Goal: Communication & Community: Answer question/provide support

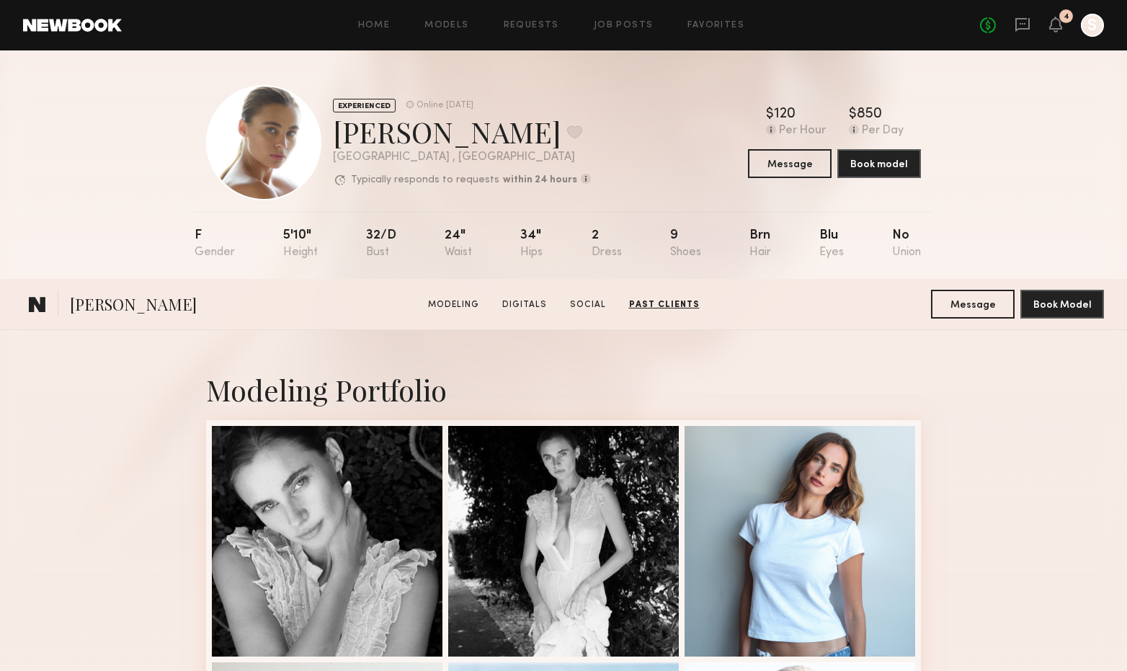
scroll to position [2115, 0]
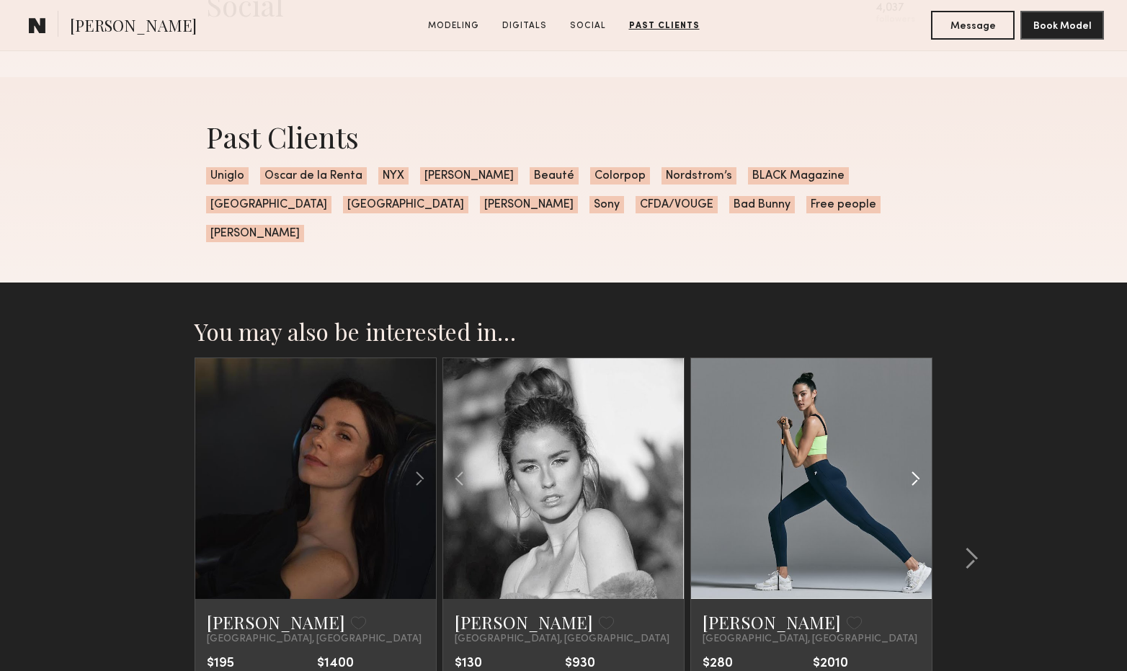
click at [914, 465] on common-icon at bounding box center [915, 478] width 21 height 27
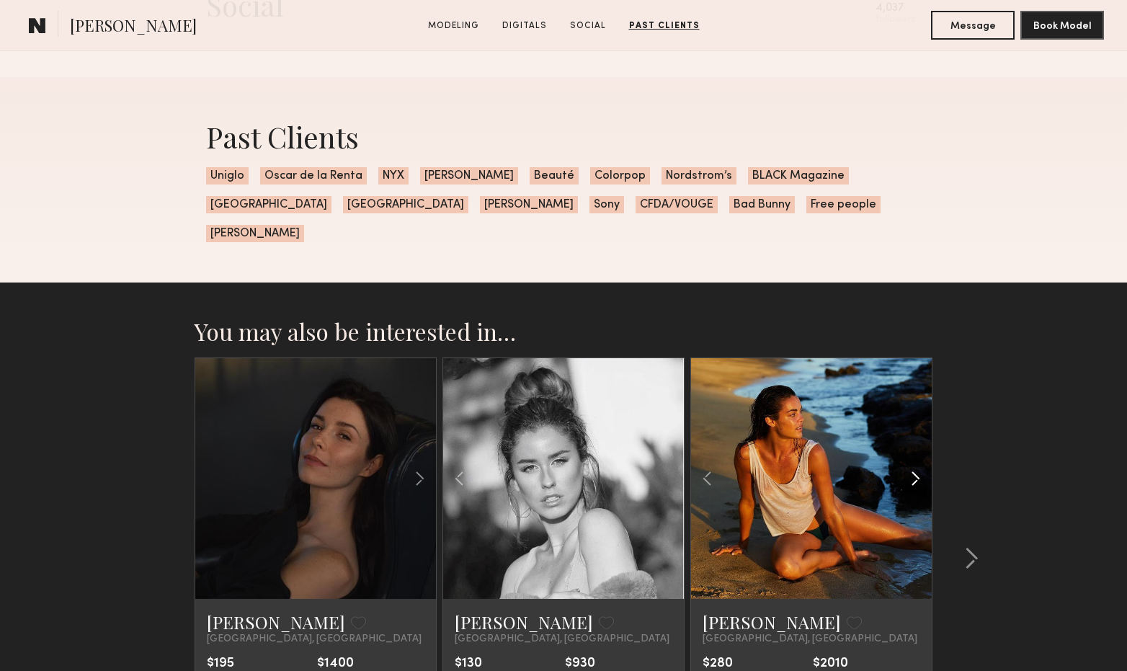
click at [914, 465] on common-icon at bounding box center [915, 478] width 21 height 27
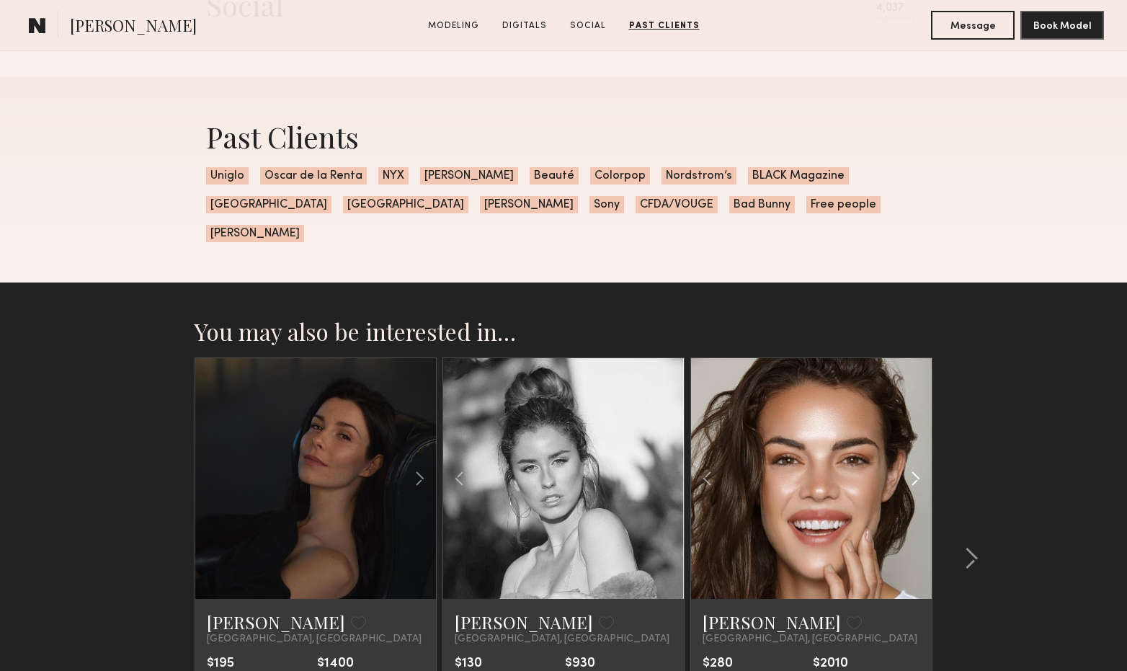
click at [914, 465] on common-icon at bounding box center [915, 478] width 21 height 27
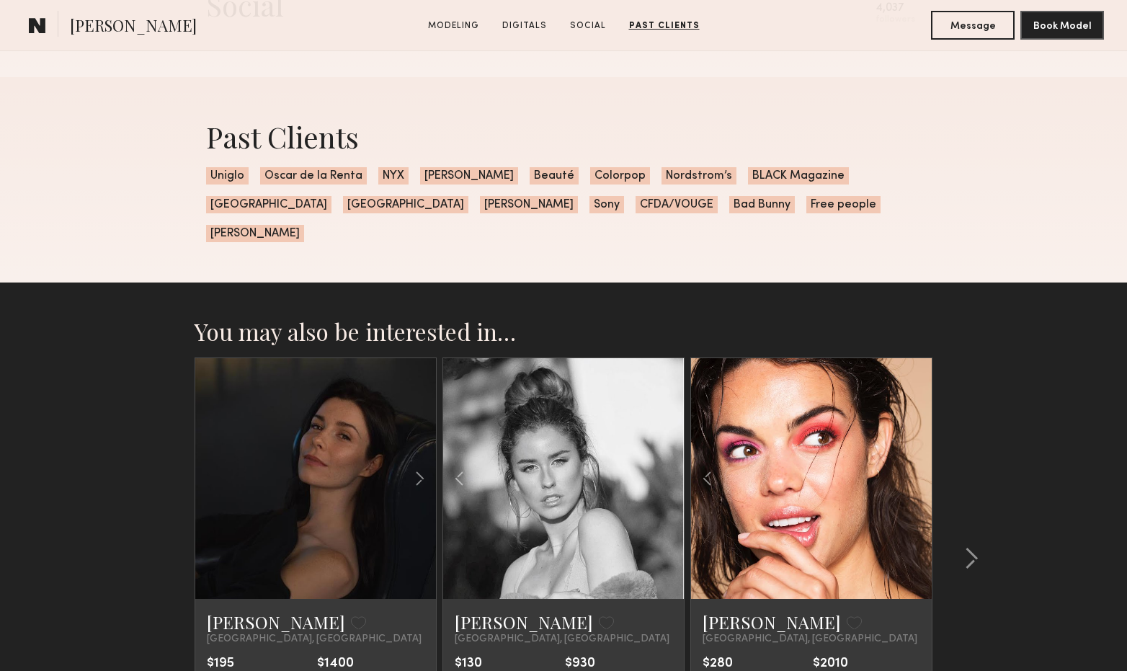
click at [914, 448] on div at bounding box center [811, 478] width 241 height 241
click at [417, 465] on common-icon at bounding box center [419, 478] width 21 height 27
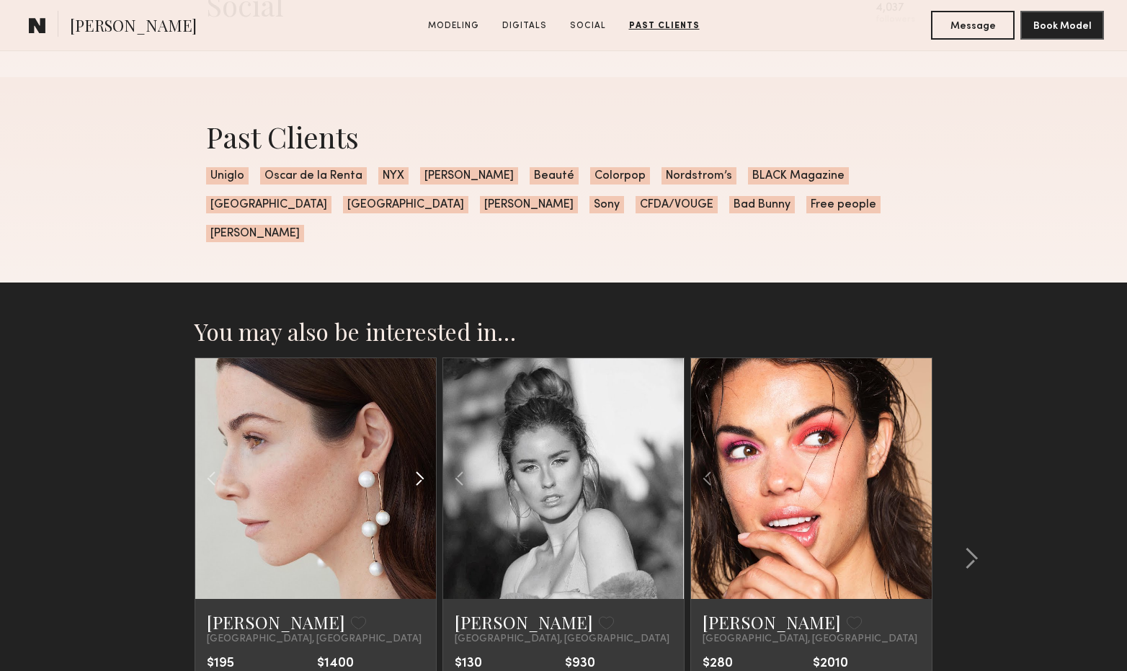
click at [417, 465] on common-icon at bounding box center [419, 478] width 21 height 27
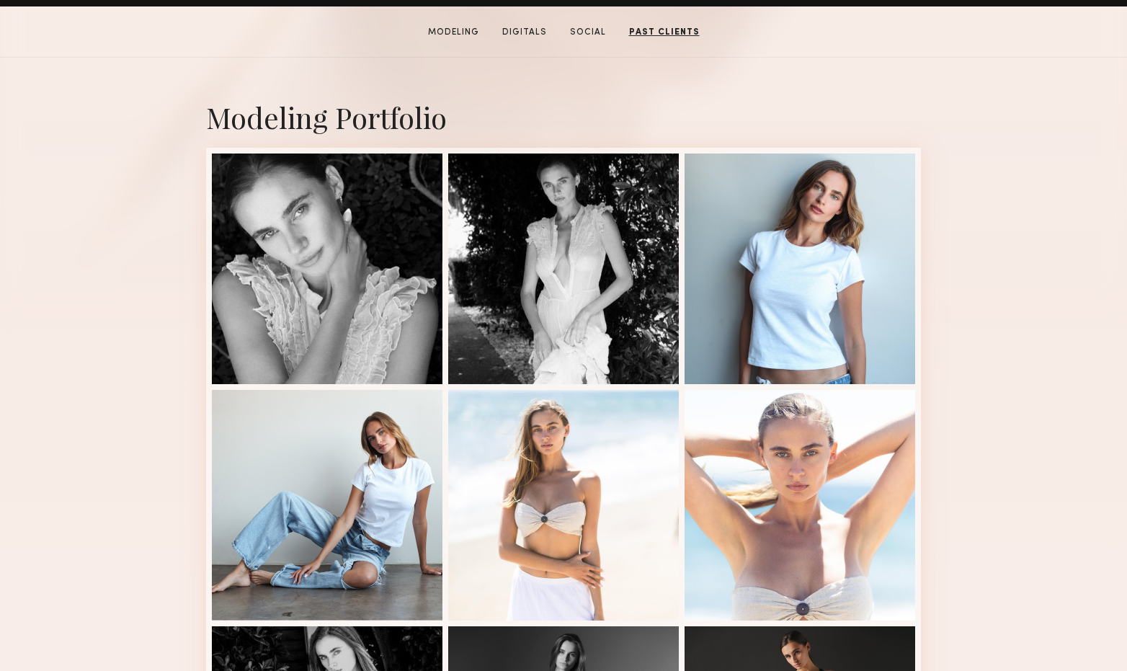
scroll to position [0, 0]
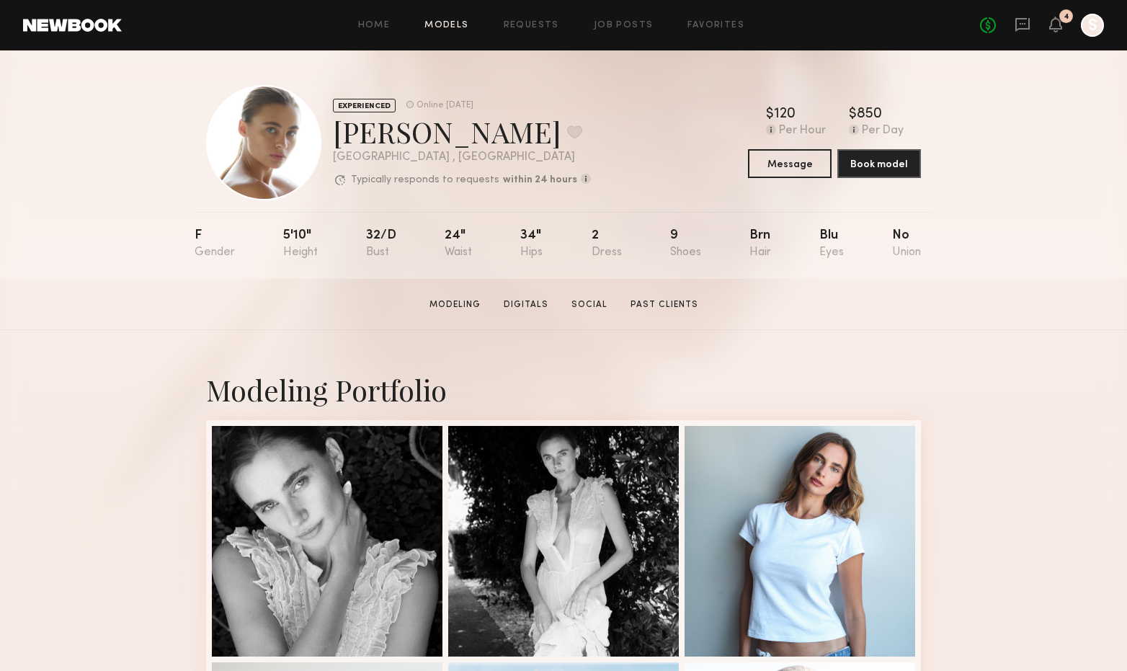
click at [449, 26] on link "Models" at bounding box center [446, 25] width 44 height 9
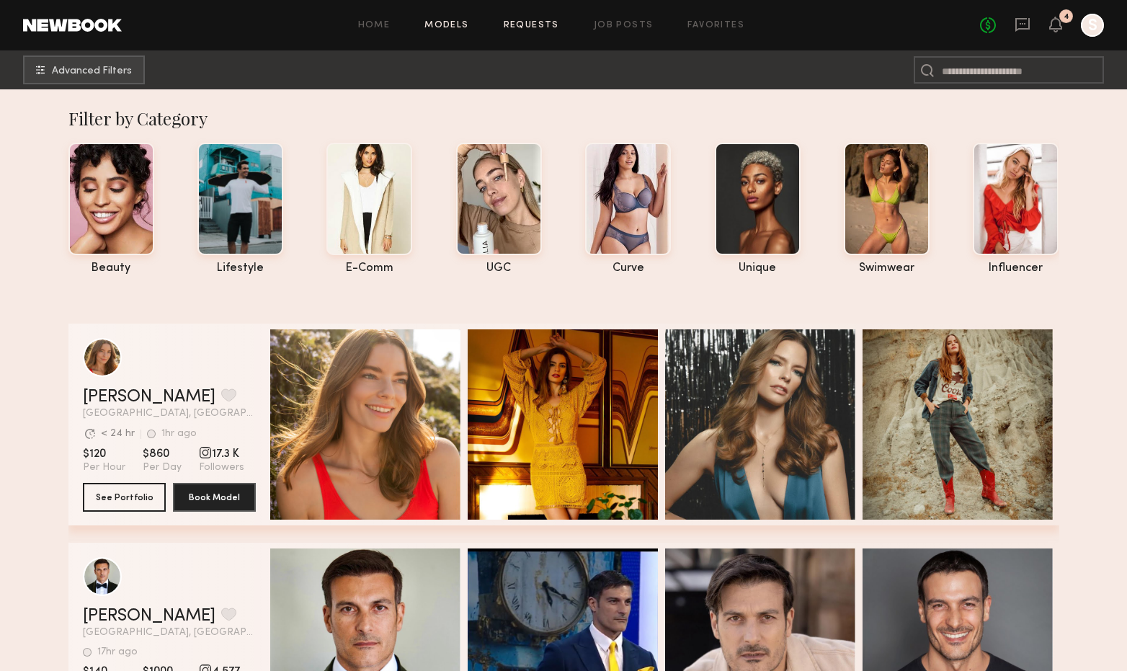
click at [543, 24] on link "Requests" at bounding box center [531, 25] width 55 height 9
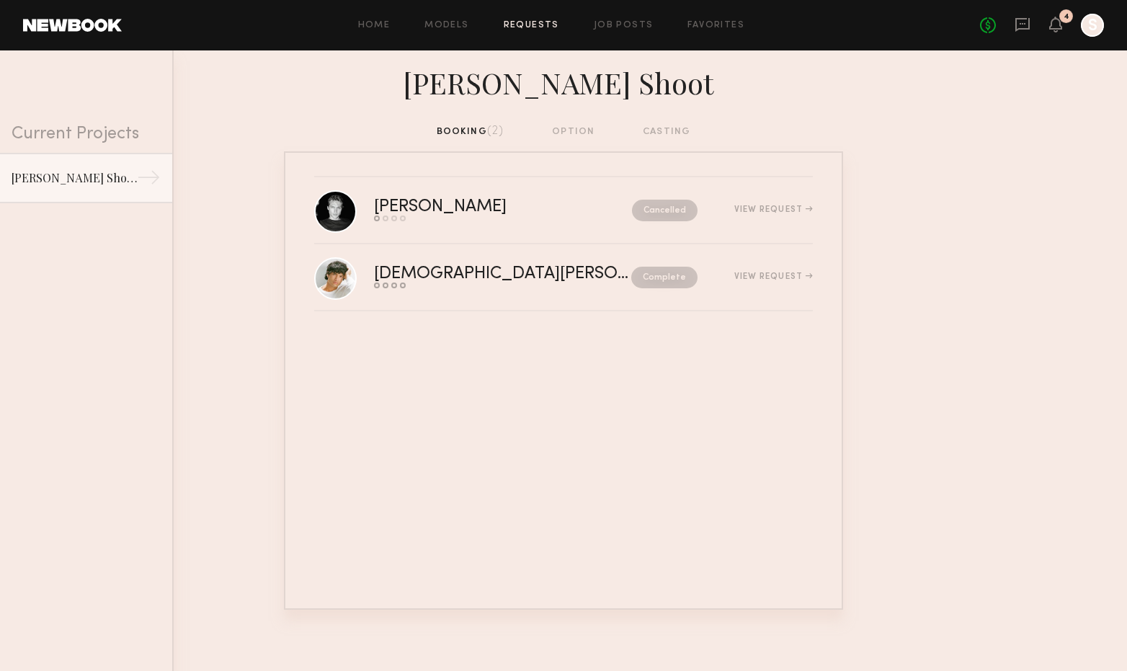
click at [450, 30] on div "Home Models Requests Job Posts Favorites Sign Out No fees up to $5,000 4 S" at bounding box center [613, 25] width 982 height 23
click at [453, 22] on link "Models" at bounding box center [446, 25] width 44 height 9
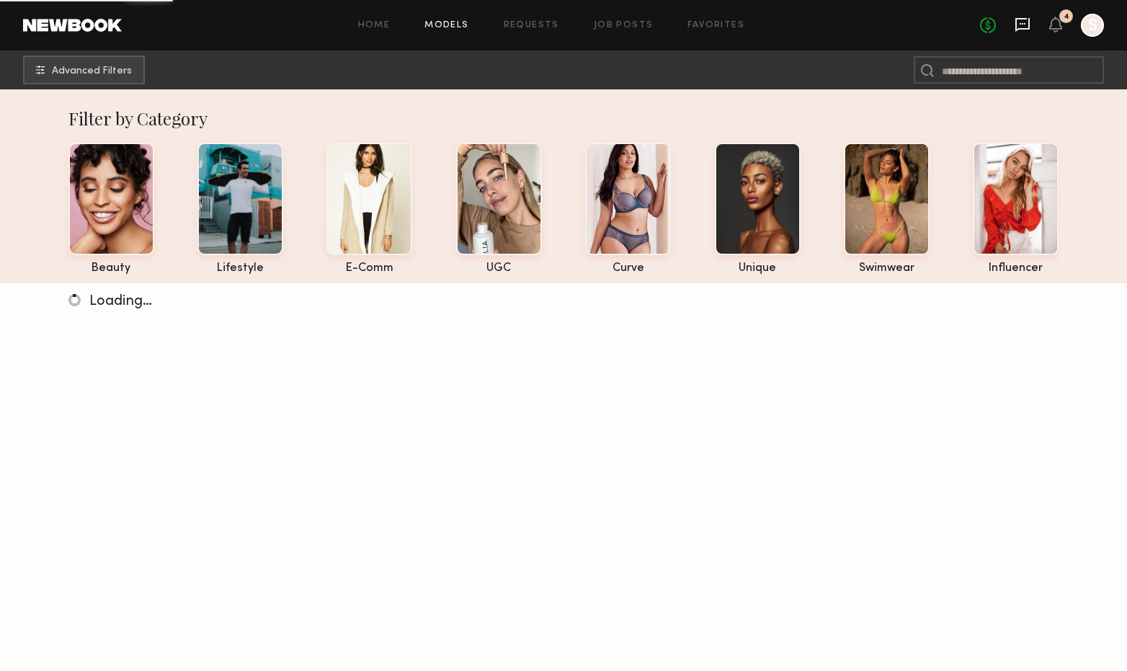
click at [1024, 30] on icon at bounding box center [1022, 25] width 16 height 16
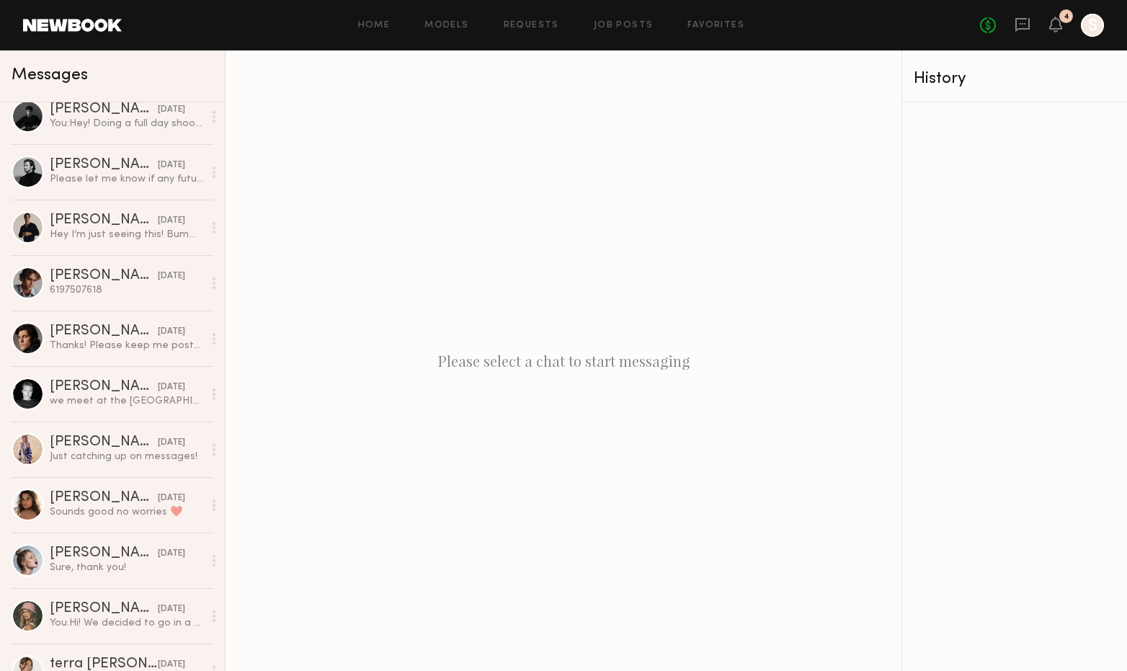
scroll to position [196, 0]
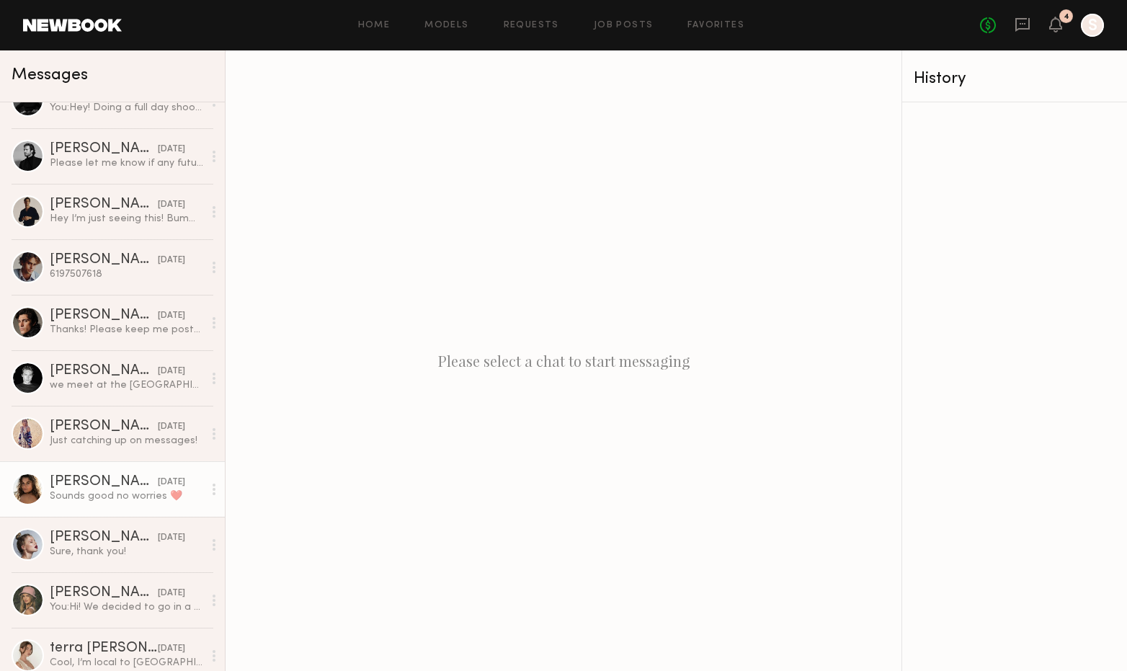
click at [150, 494] on div "Sounds good no worries ❤️" at bounding box center [126, 496] width 153 height 14
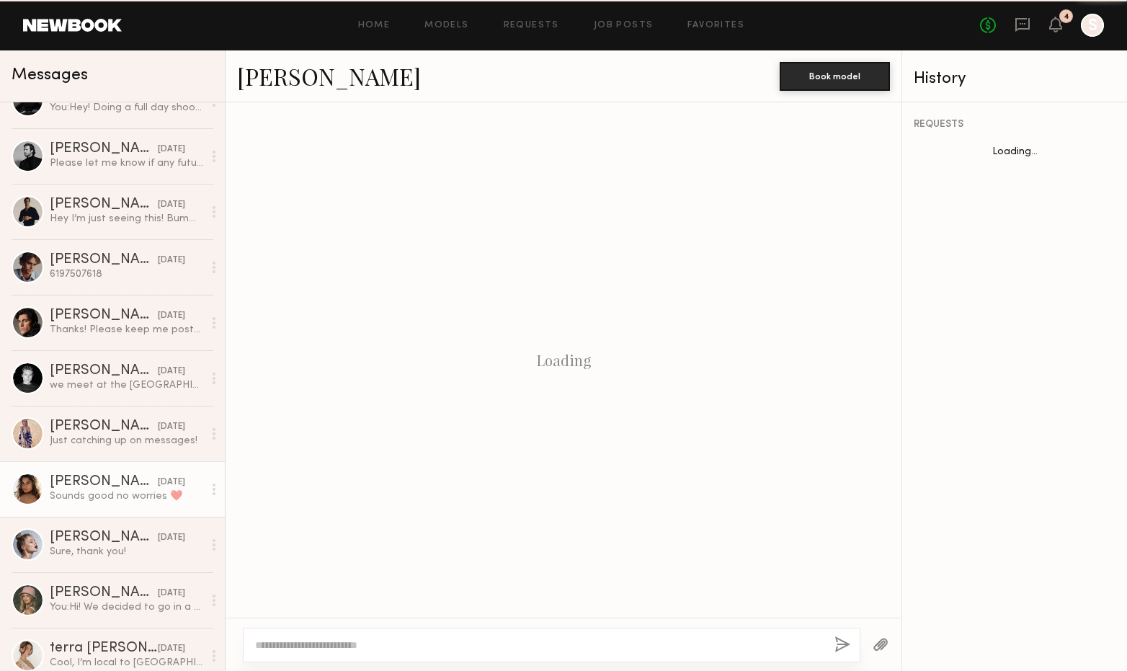
scroll to position [764, 0]
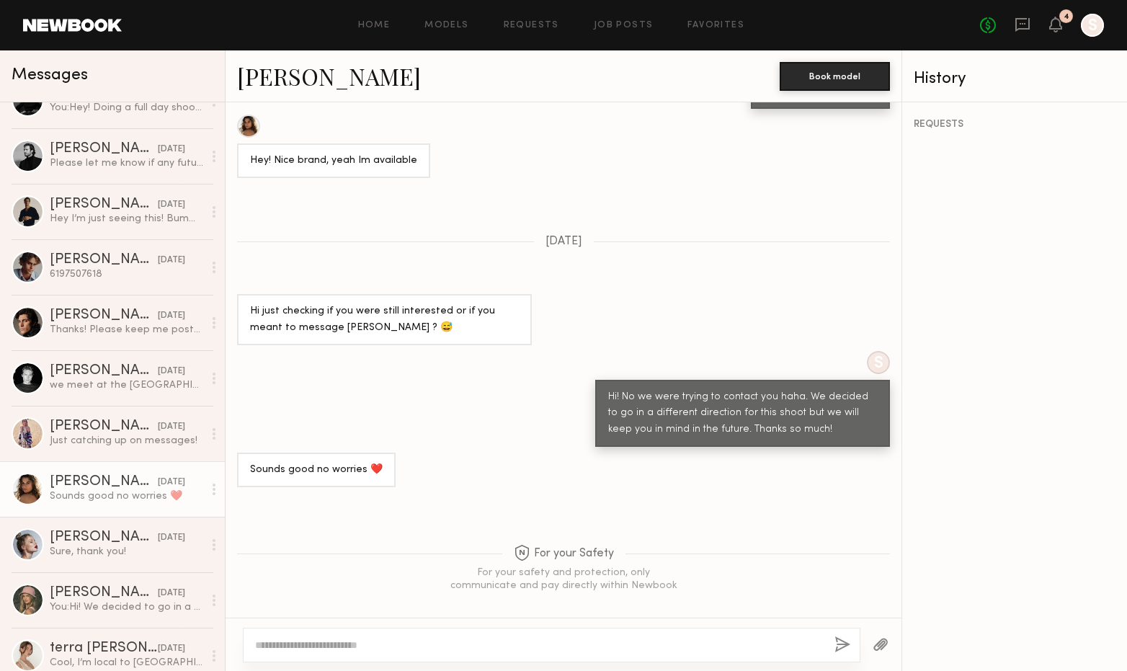
click at [307, 79] on link "[PERSON_NAME]" at bounding box center [329, 76] width 184 height 31
click at [114, 543] on div "[PERSON_NAME]" at bounding box center [104, 537] width 108 height 14
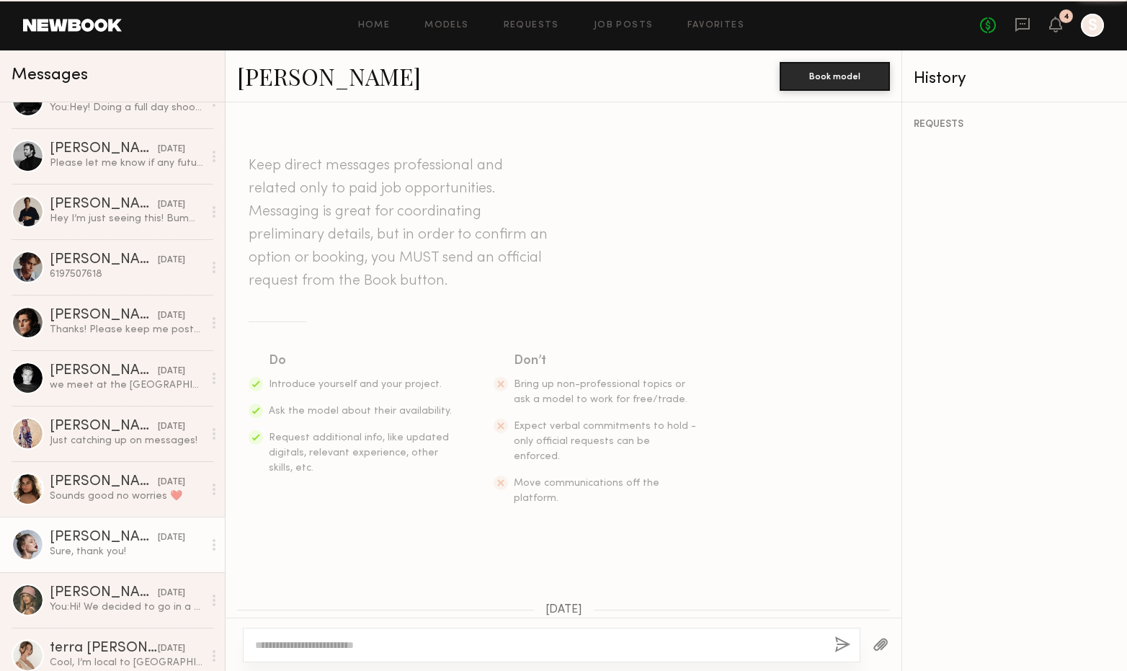
scroll to position [1324, 0]
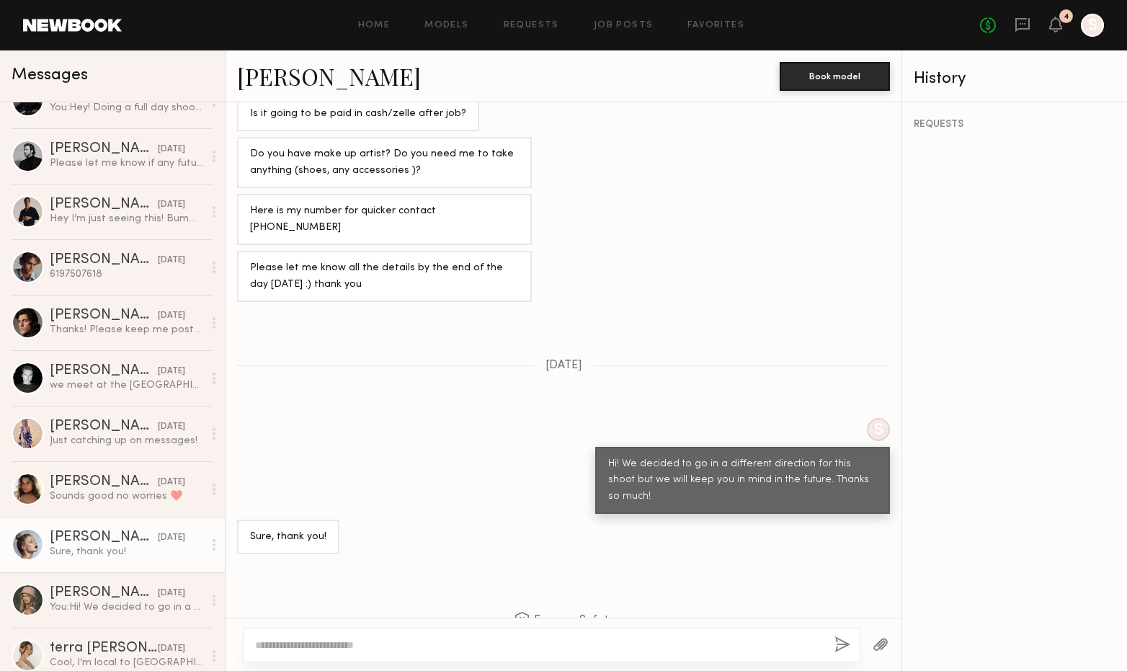
click at [295, 79] on link "[PERSON_NAME]" at bounding box center [329, 76] width 184 height 31
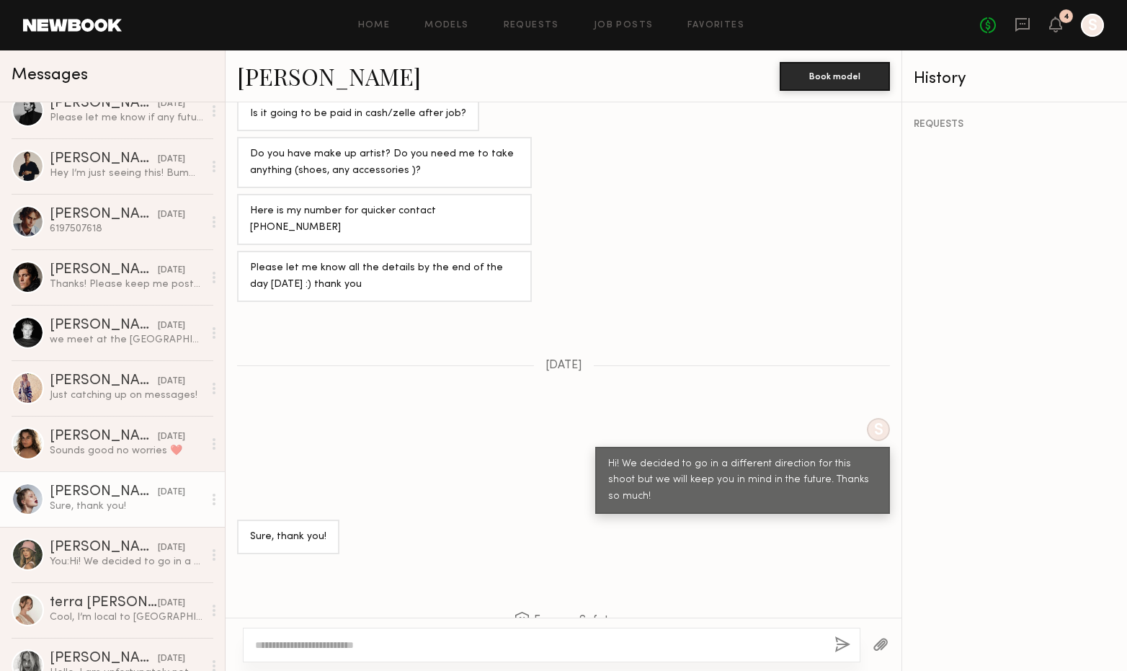
scroll to position [277, 0]
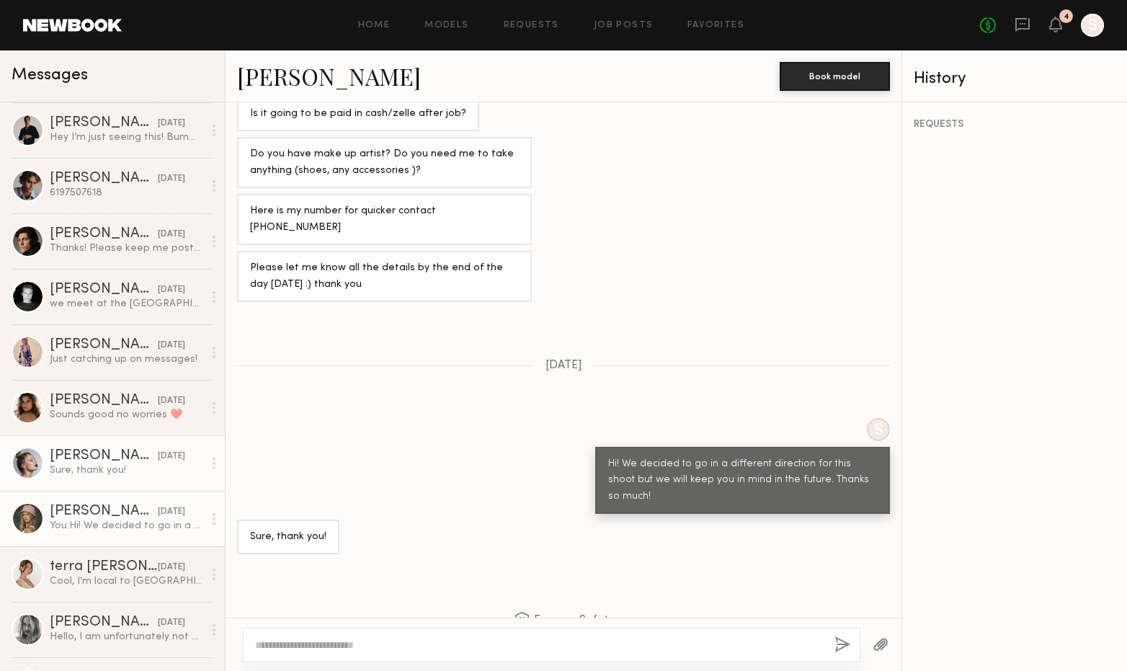
click at [102, 524] on div "You: Hi! We decided to go in a different direction for this shoot but we will k…" at bounding box center [126, 526] width 153 height 14
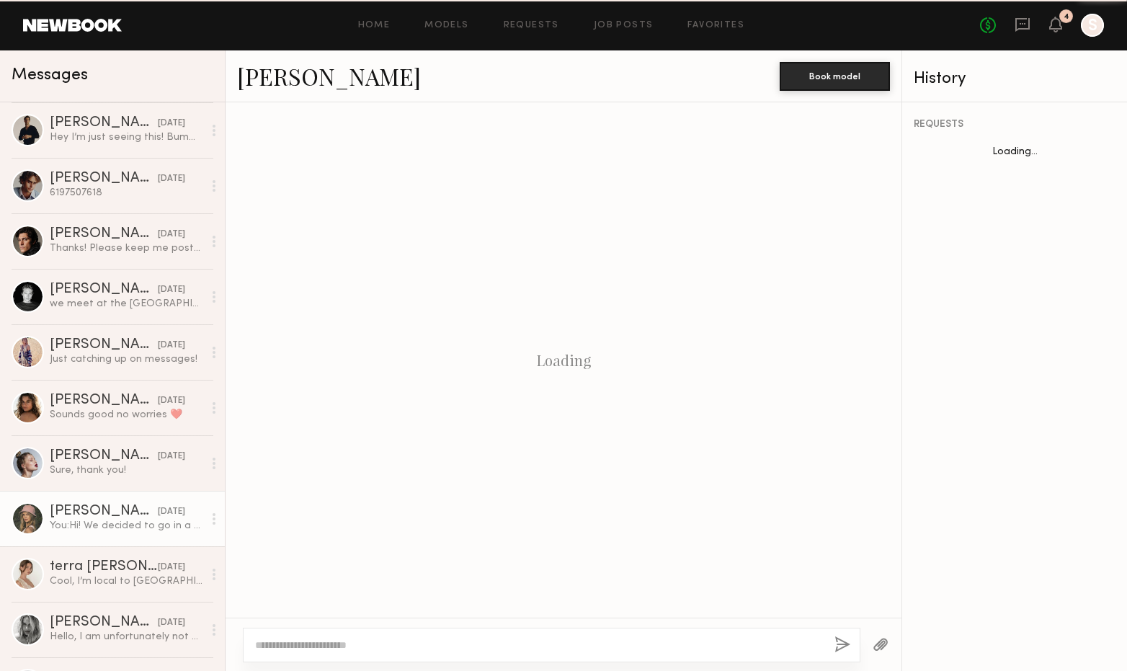
scroll to position [835, 0]
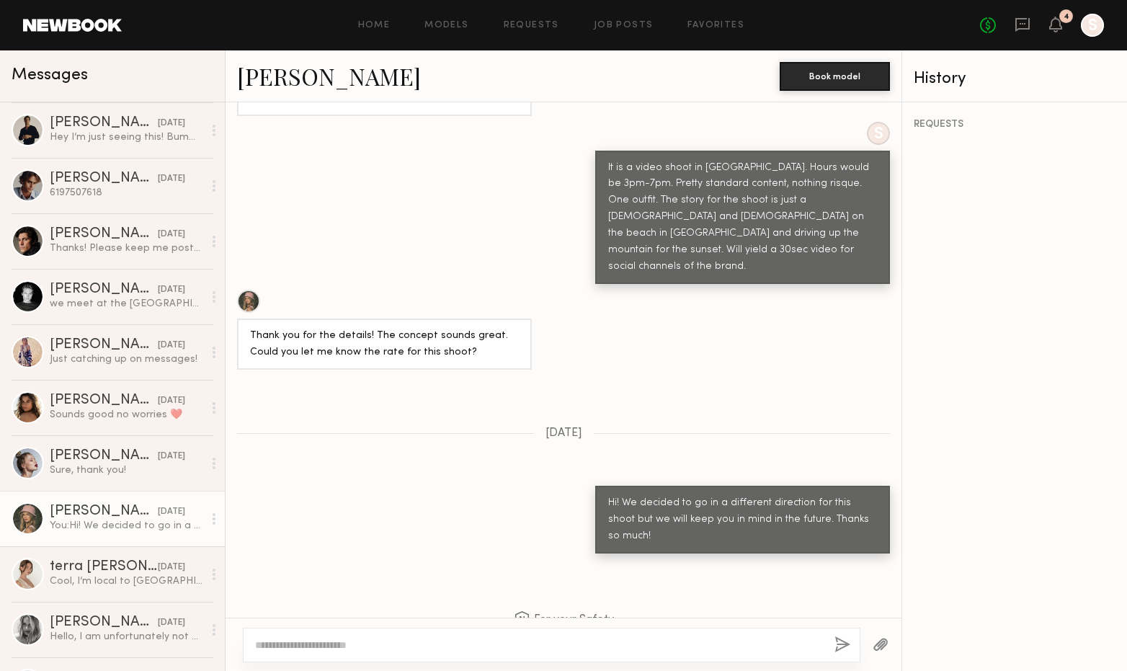
click at [290, 71] on link "[PERSON_NAME]" at bounding box center [329, 76] width 184 height 31
click at [134, 563] on div "terra [PERSON_NAME]" at bounding box center [104, 567] width 108 height 14
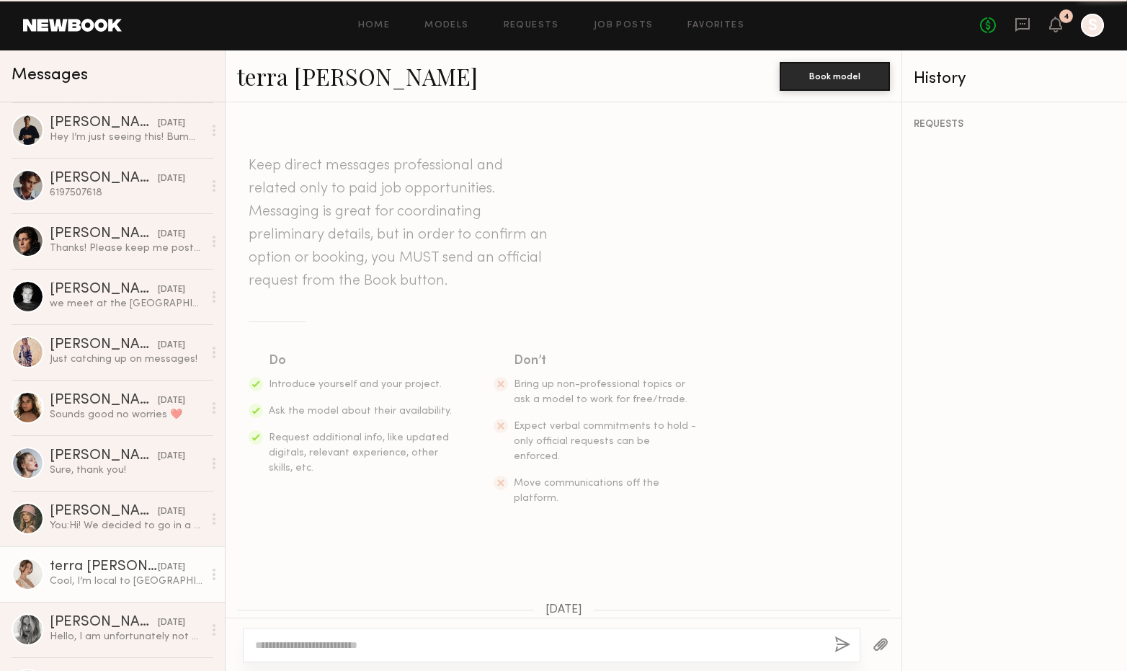
scroll to position [1035, 0]
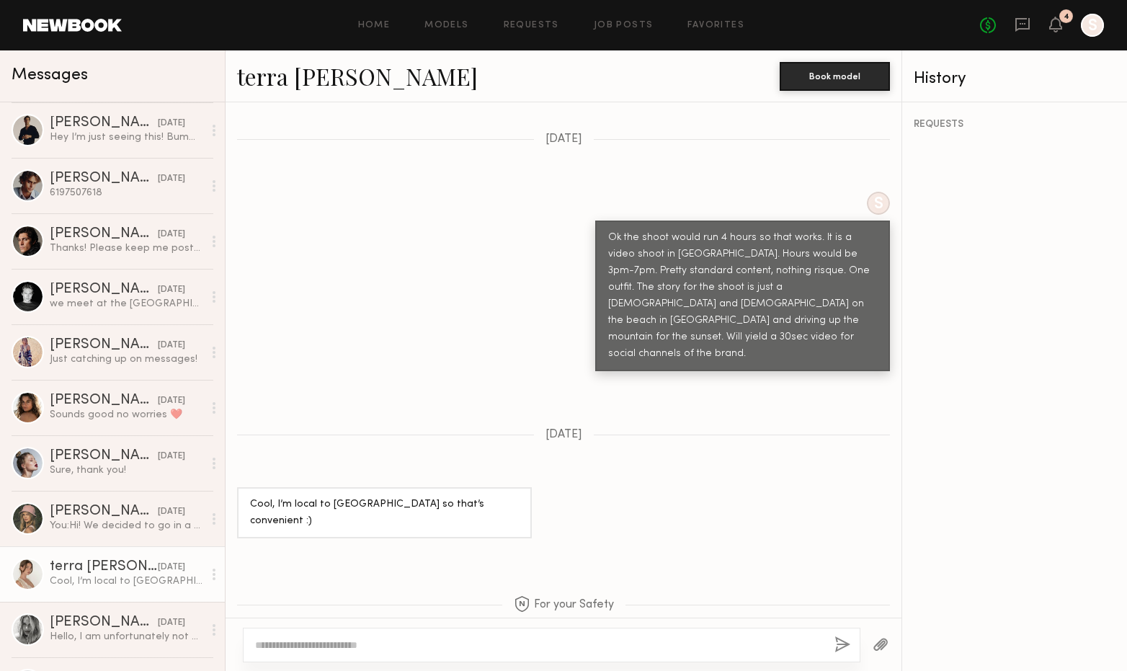
click at [287, 77] on link "terra [PERSON_NAME]" at bounding box center [357, 76] width 241 height 31
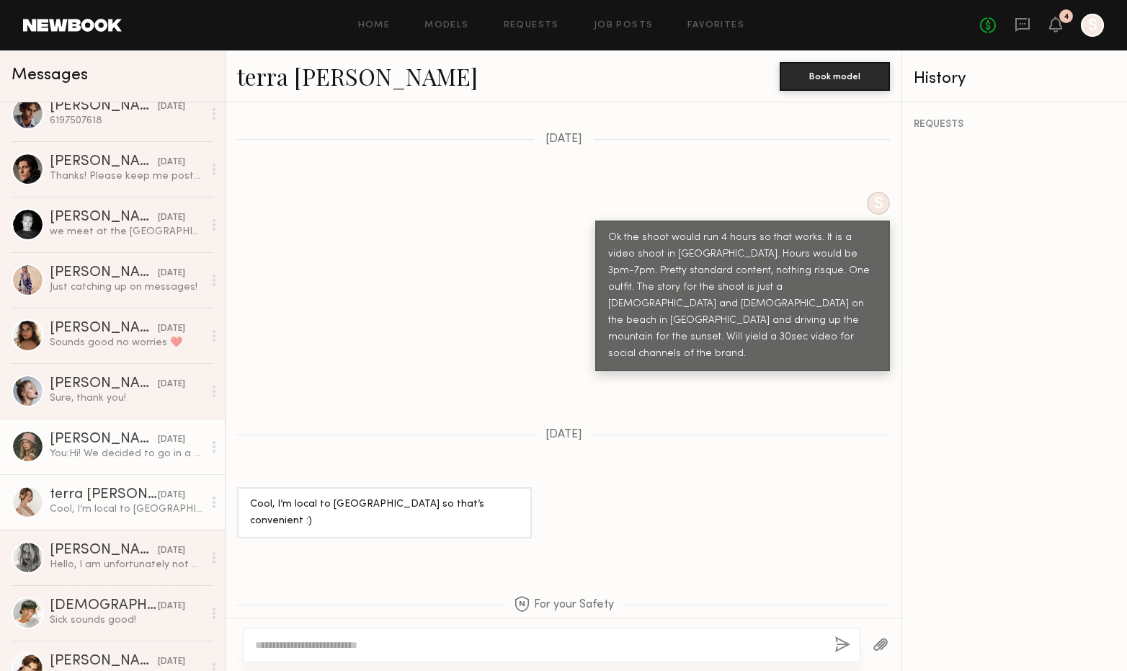
scroll to position [354, 0]
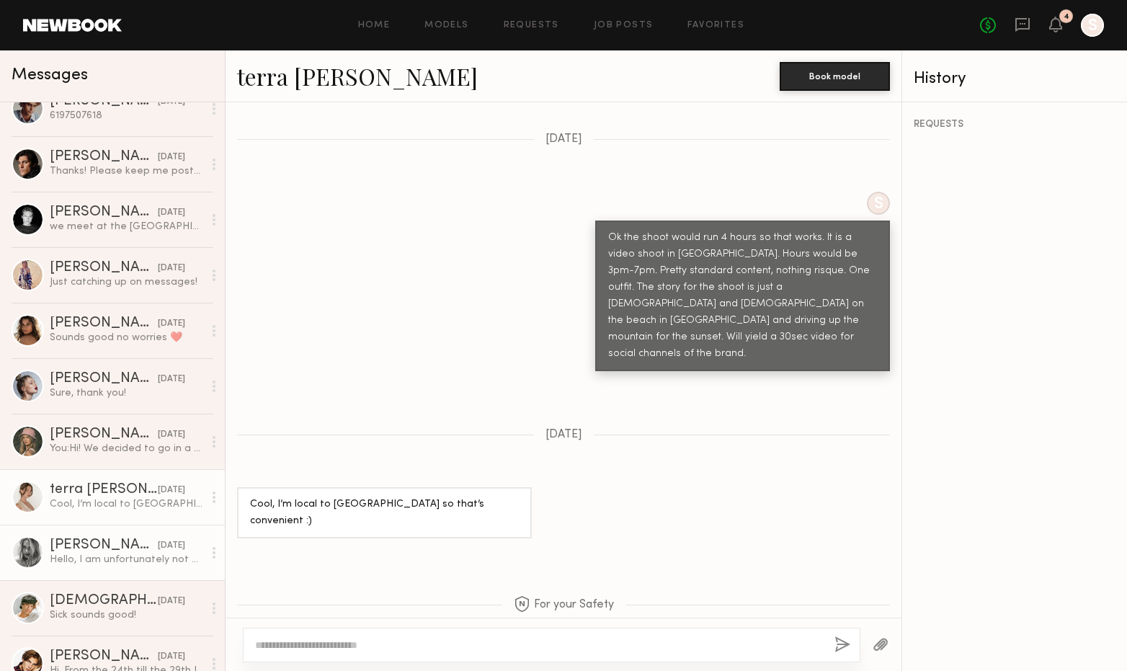
click at [102, 553] on div "Hello, I am unfortunately not available on the 18th" at bounding box center [126, 560] width 153 height 14
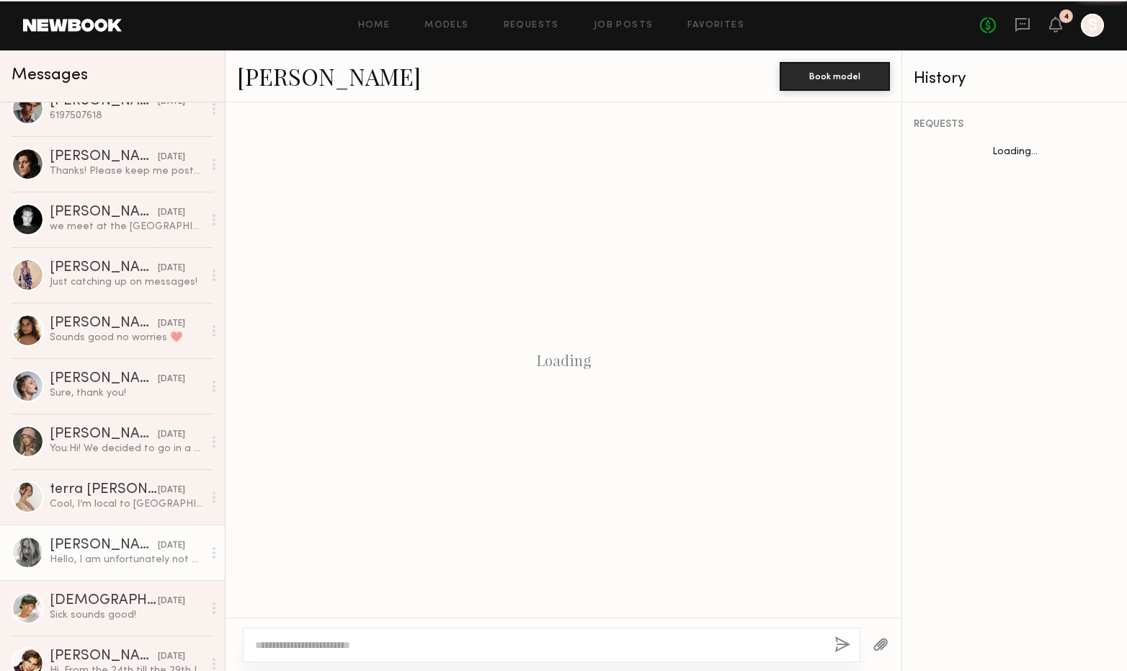
scroll to position [495, 0]
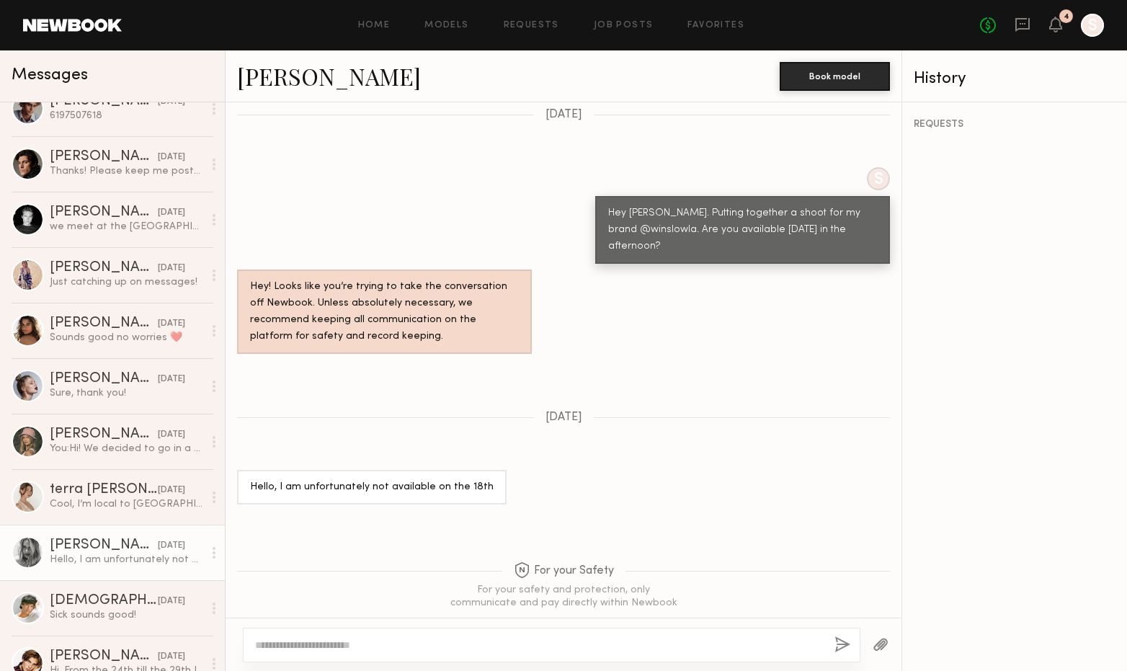
click at [295, 82] on link "[PERSON_NAME]" at bounding box center [329, 76] width 184 height 31
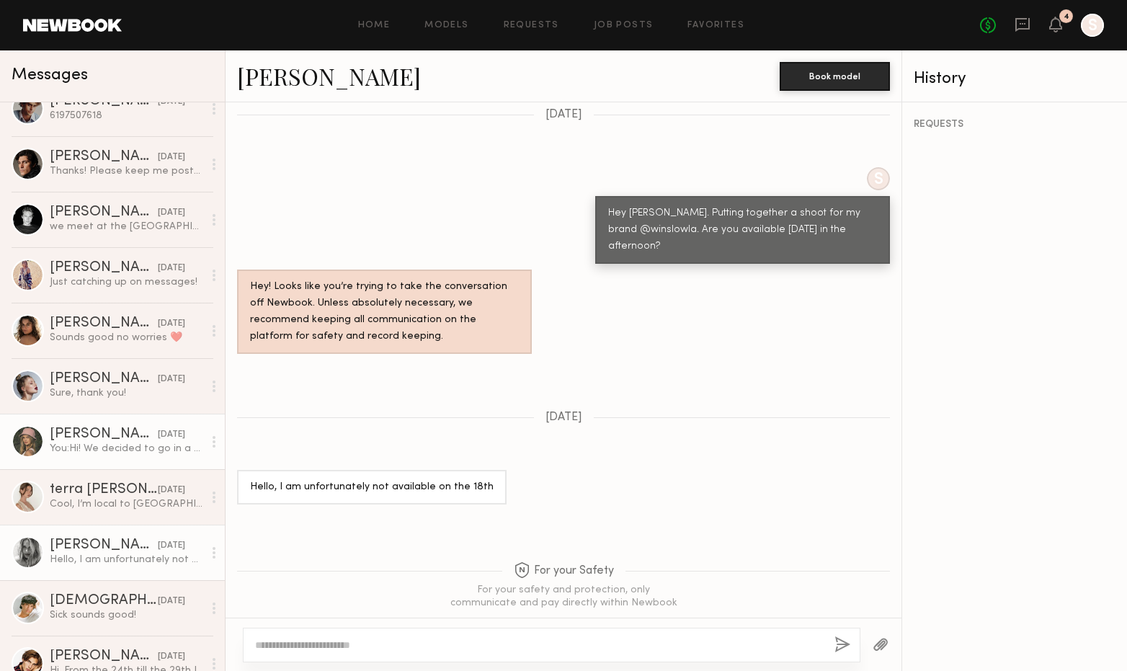
scroll to position [375, 0]
